Goal: Find specific page/section: Find specific page/section

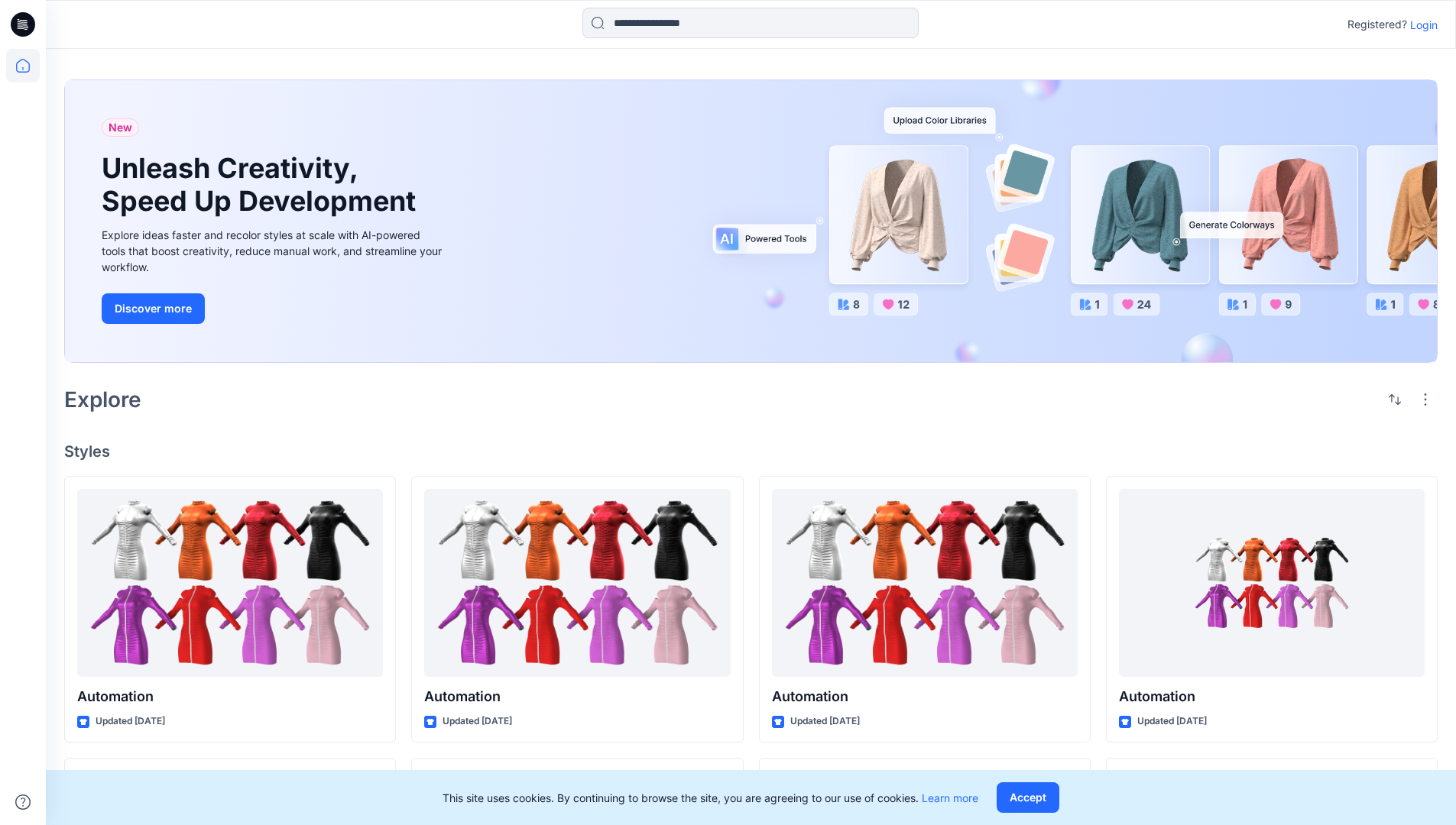
click at [1420, 25] on p "Login" at bounding box center [1424, 25] width 28 height 16
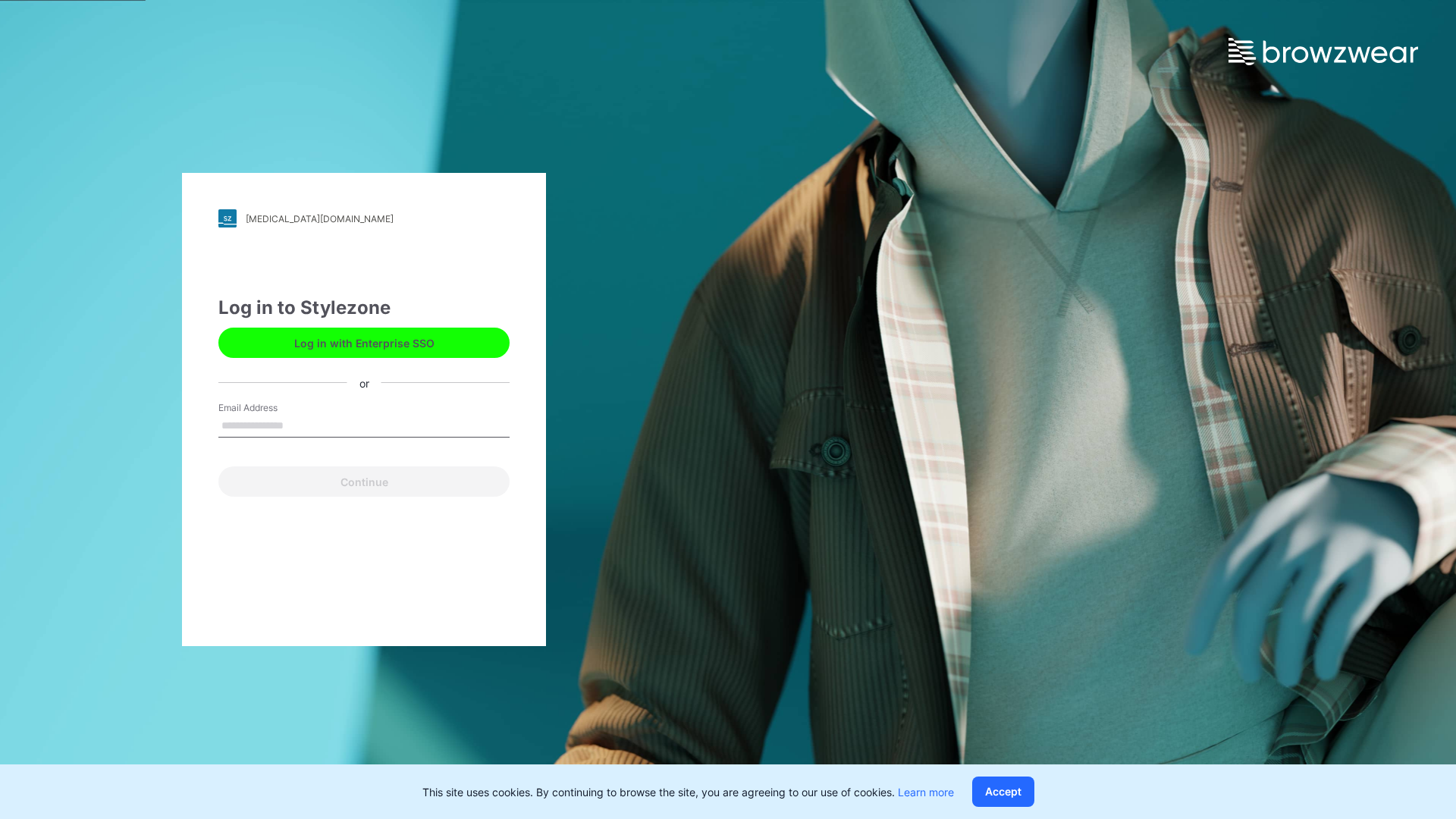
click at [299, 425] on input "Email Address" at bounding box center [364, 426] width 291 height 23
type input "**********"
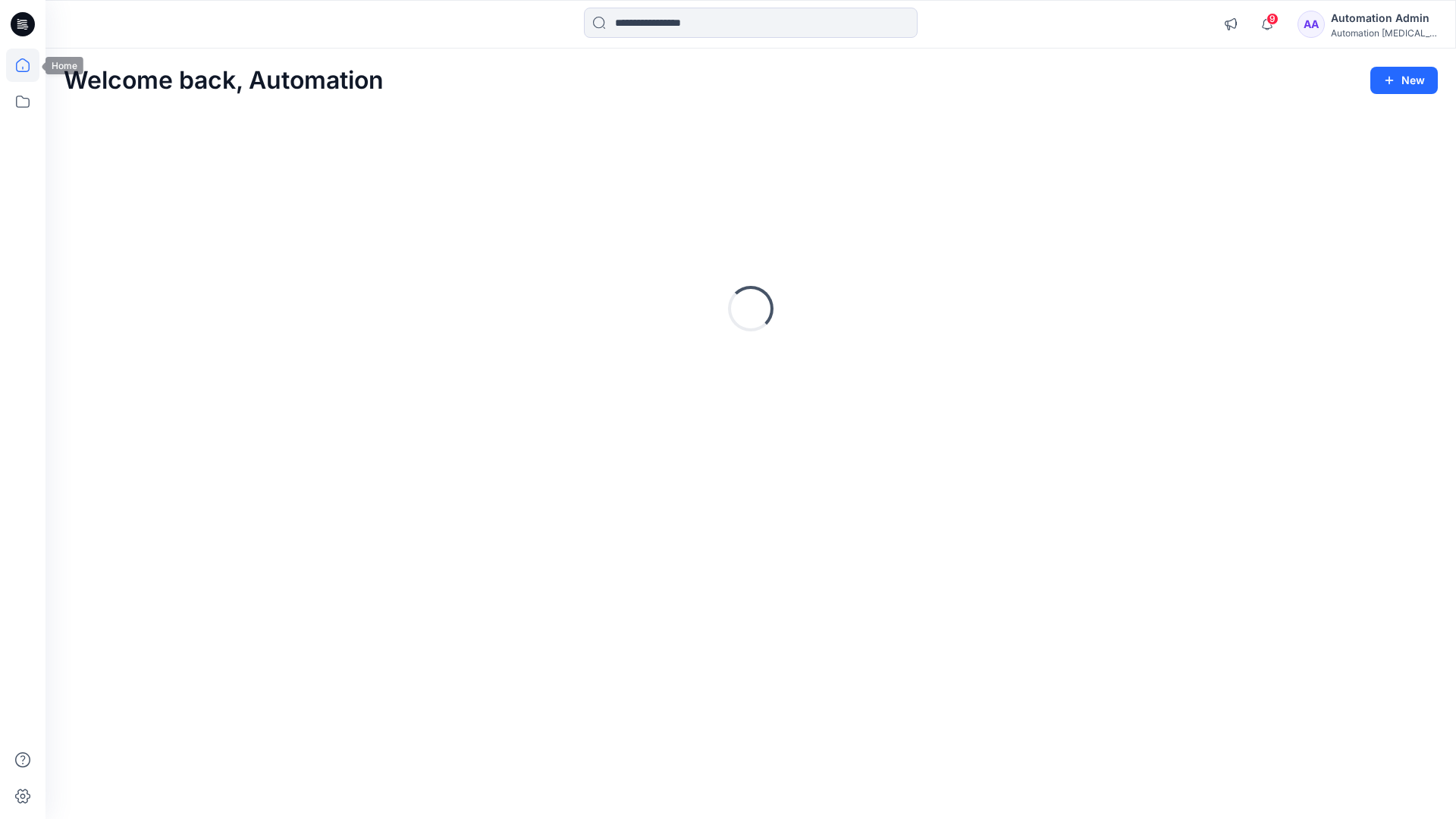
click at [28, 65] on icon at bounding box center [23, 65] width 14 height 14
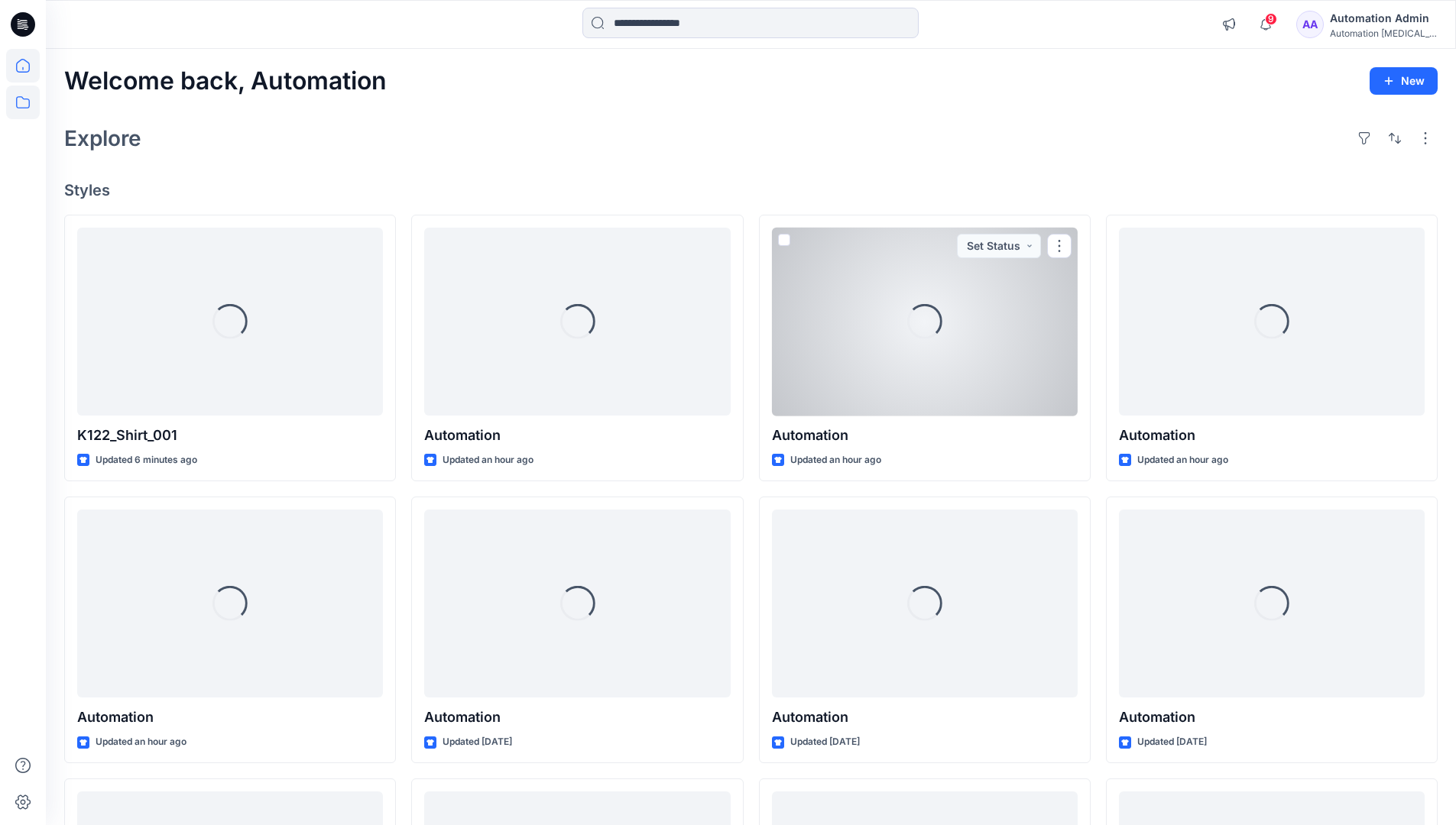
click at [25, 102] on icon at bounding box center [22, 102] width 34 height 34
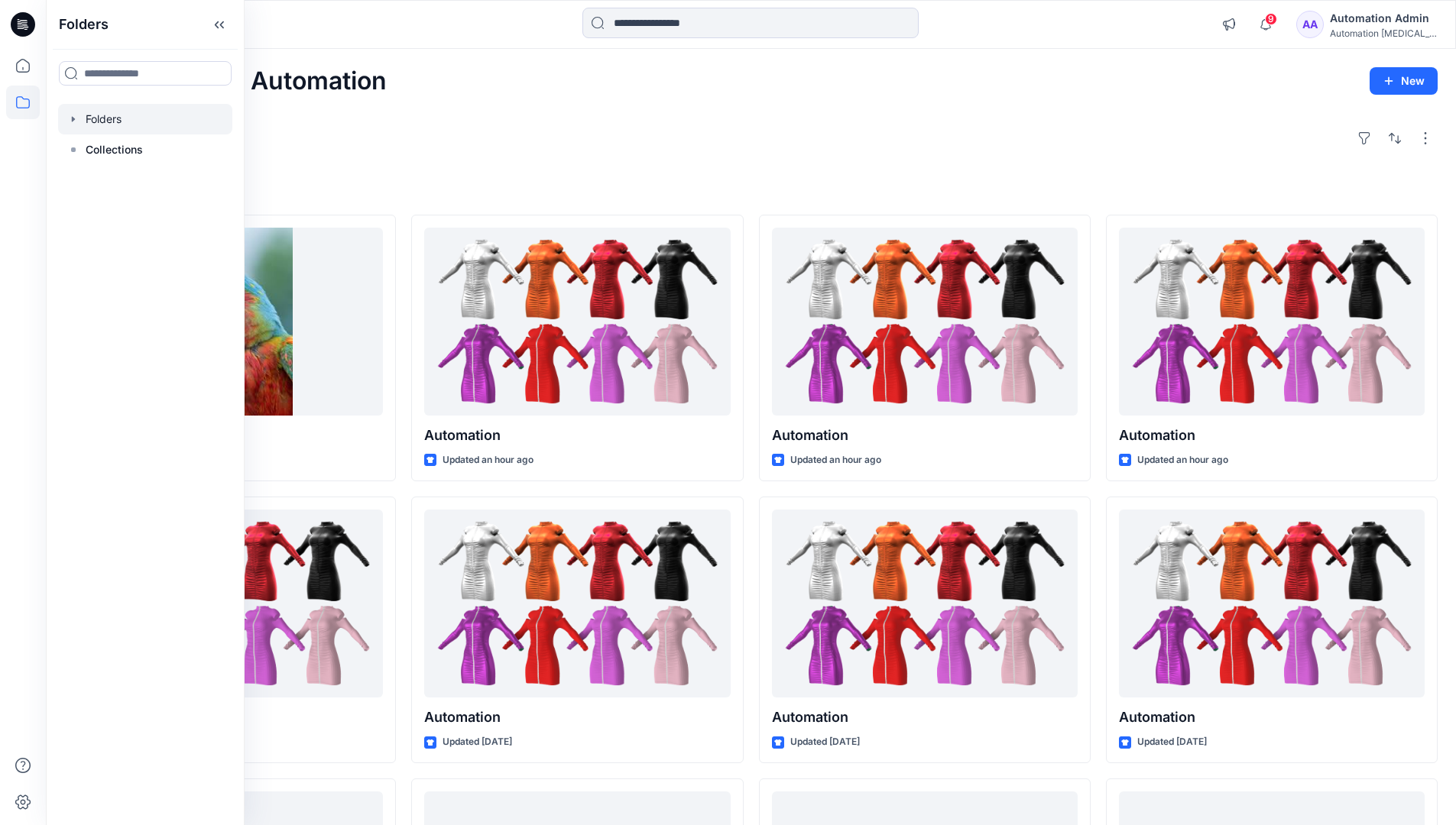
click at [164, 120] on div at bounding box center [145, 119] width 175 height 30
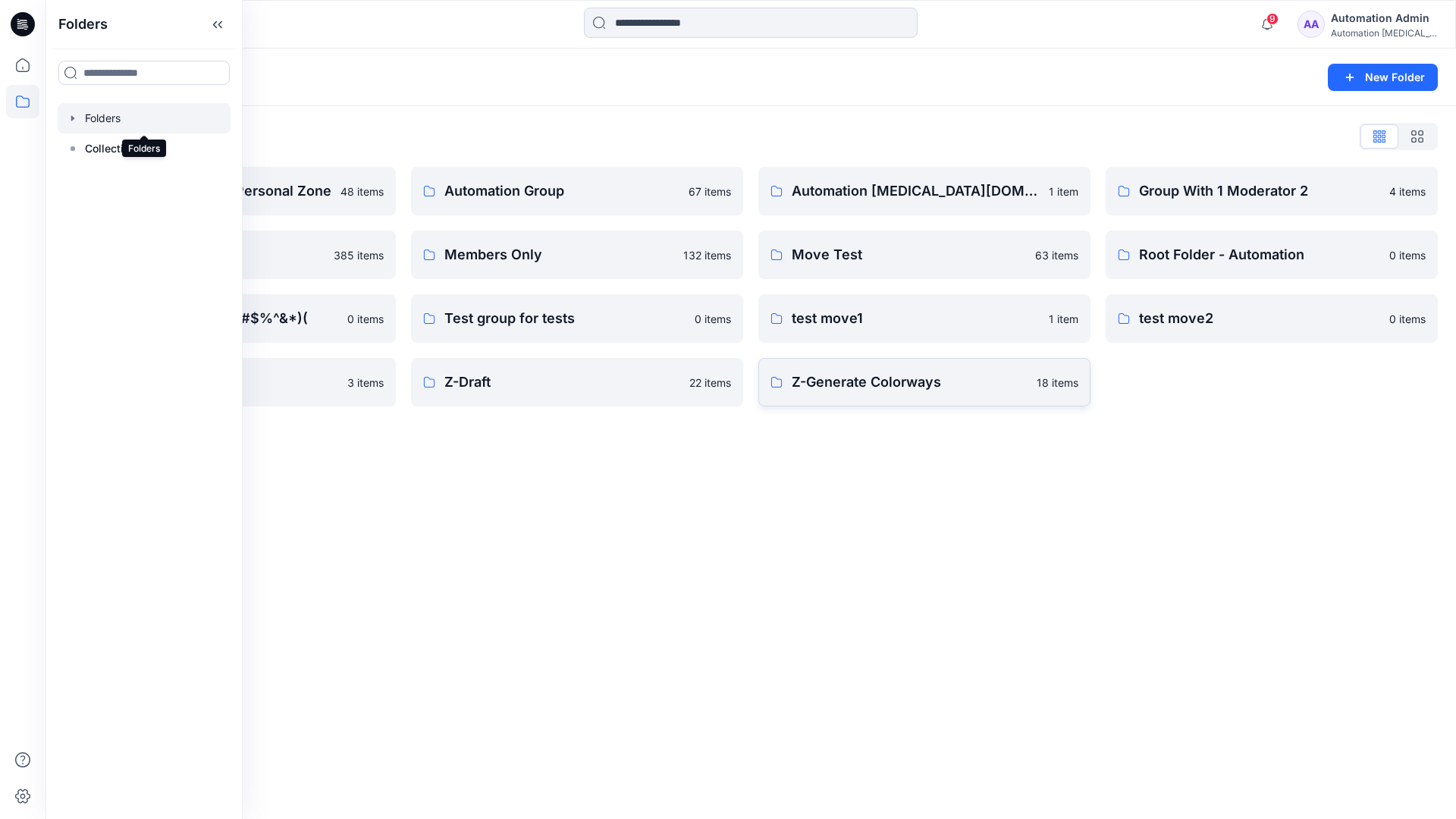
click at [871, 389] on p "Z-Generate Colorways" at bounding box center [910, 382] width 236 height 21
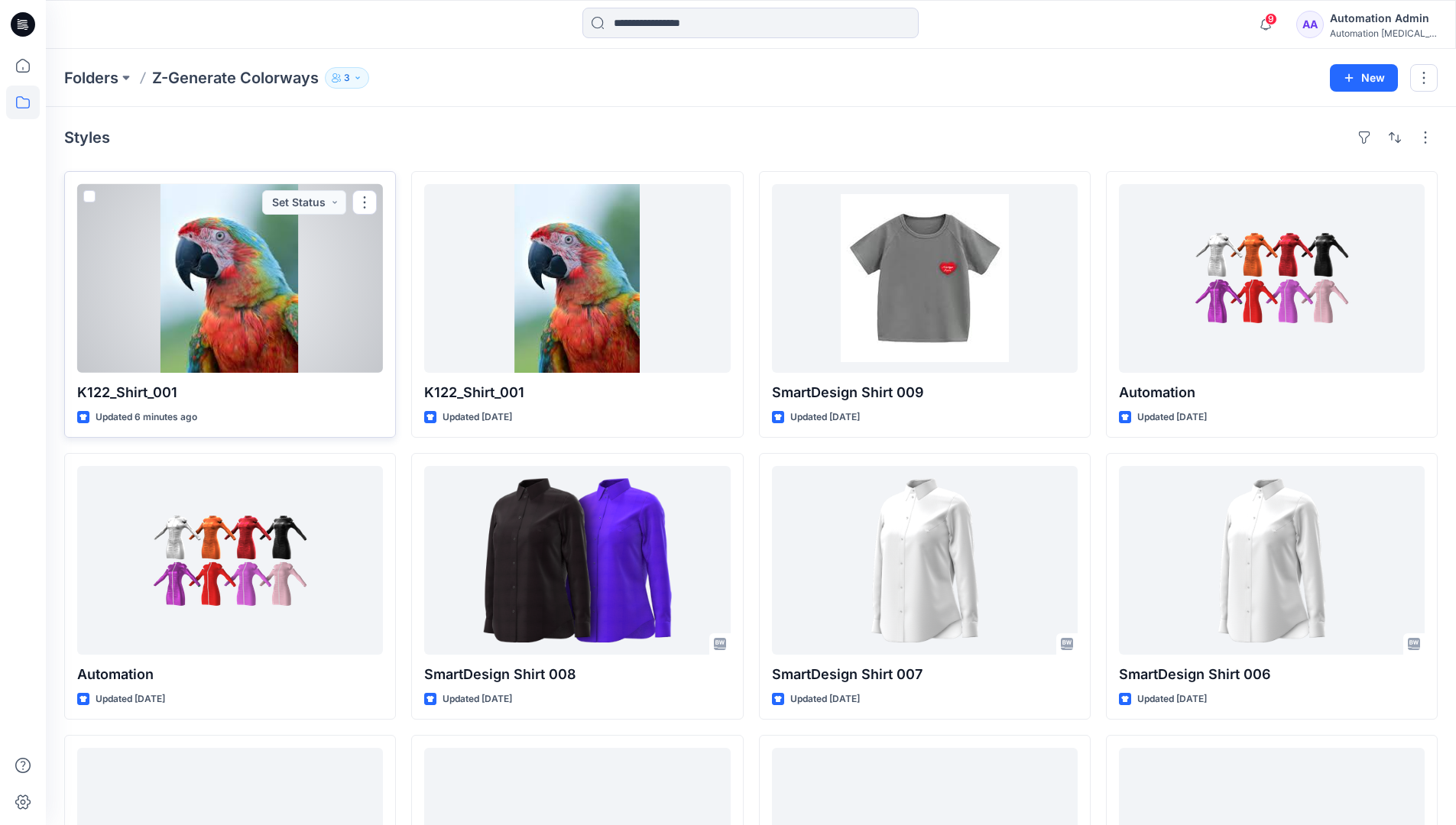
click at [88, 196] on span at bounding box center [89, 196] width 12 height 12
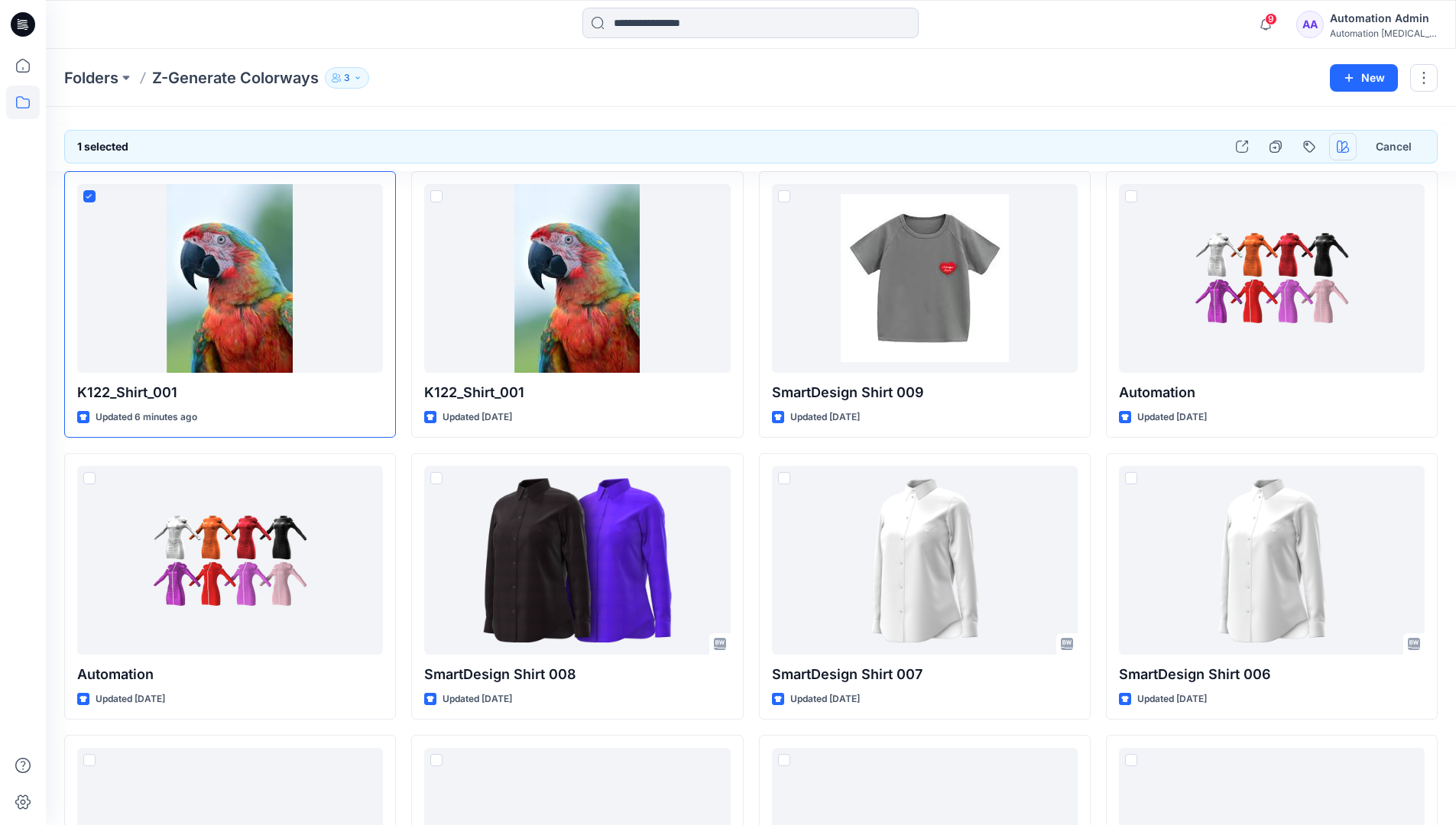
click at [1339, 141] on icon "button" at bounding box center [1343, 147] width 12 height 12
